Goal: Task Accomplishment & Management: Manage account settings

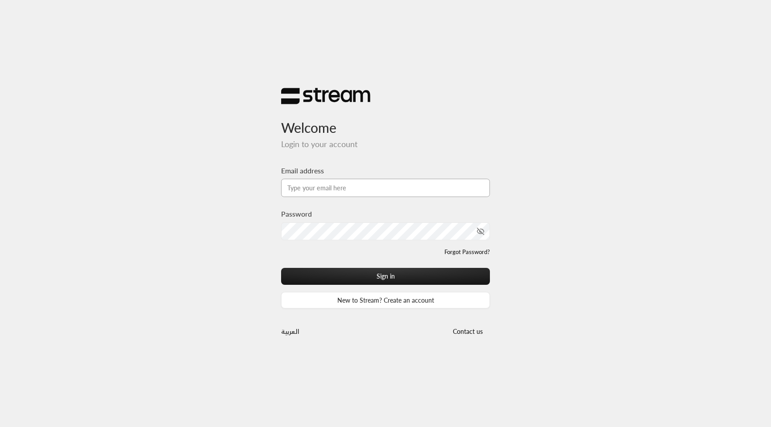
type input "[EMAIL_ADDRESS][DOMAIN_NAME]"
click at [377, 187] on input "[EMAIL_ADDRESS][DOMAIN_NAME]" at bounding box center [385, 188] width 209 height 18
click at [380, 191] on input "[EMAIL_ADDRESS][DOMAIN_NAME]" at bounding box center [385, 188] width 209 height 18
click at [371, 187] on input "[EMAIL_ADDRESS][DOMAIN_NAME]" at bounding box center [385, 188] width 209 height 18
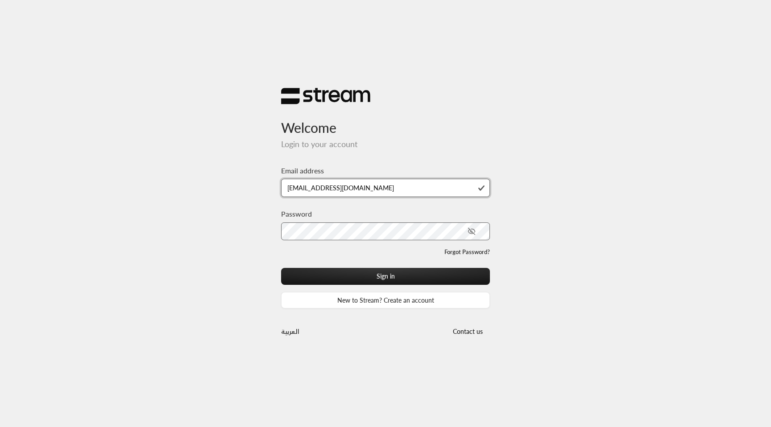
click at [371, 187] on input "[EMAIL_ADDRESS][DOMAIN_NAME]" at bounding box center [385, 188] width 209 height 18
type input "[EMAIL_ADDRESS][DOMAIN_NAME]"
click at [281, 268] on button "Sign in" at bounding box center [385, 276] width 209 height 17
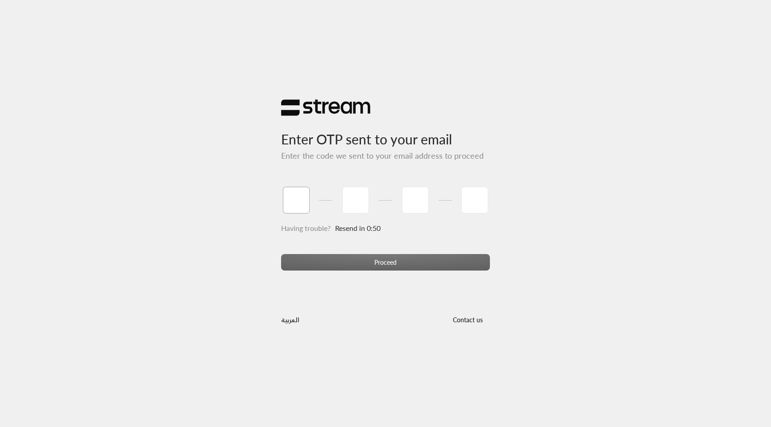
paste input "8"
type input "8"
type input "6"
type input "2"
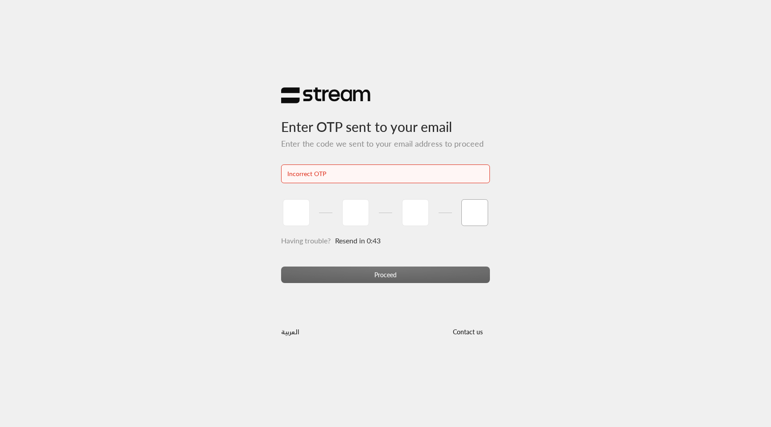
paste input "9"
type input "9"
click at [294, 214] on input "tel" at bounding box center [296, 212] width 27 height 27
paste input "9"
type input "9"
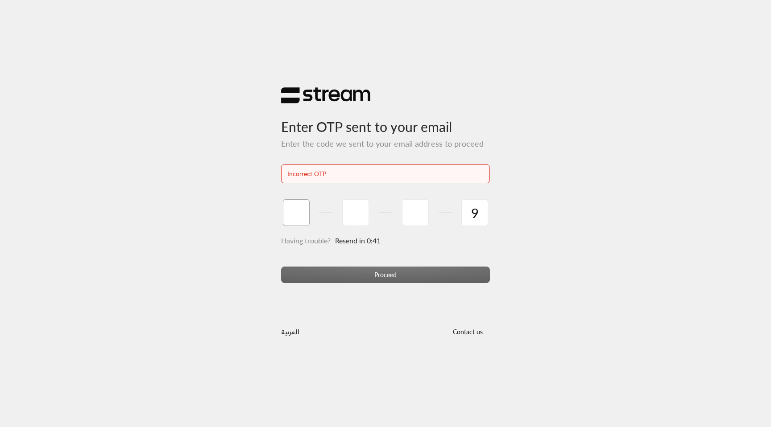
type input "1"
type input "4"
type input "6"
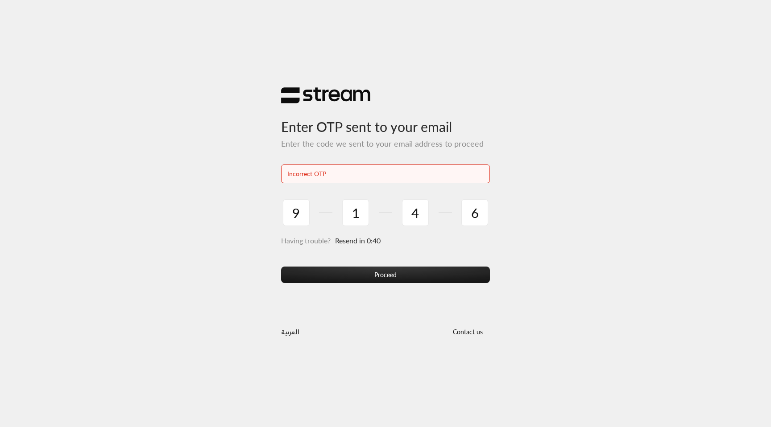
click at [393, 285] on div "Proceed" at bounding box center [385, 279] width 209 height 24
click at [397, 280] on button "Proceed" at bounding box center [385, 275] width 209 height 17
